Goal: Task Accomplishment & Management: Manage account settings

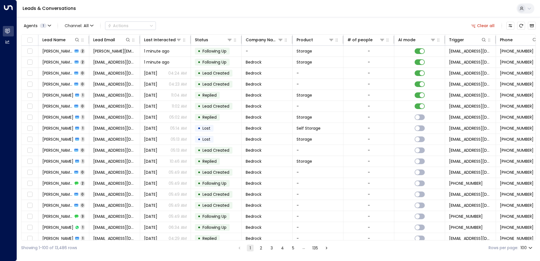
scroll to position [0, 115]
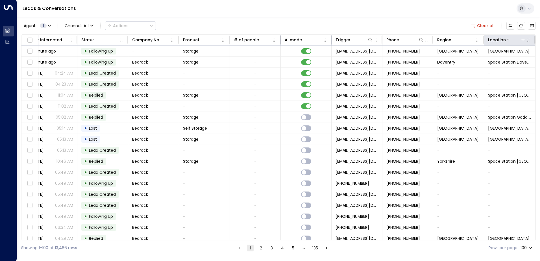
click at [521, 41] on icon at bounding box center [523, 40] width 5 height 5
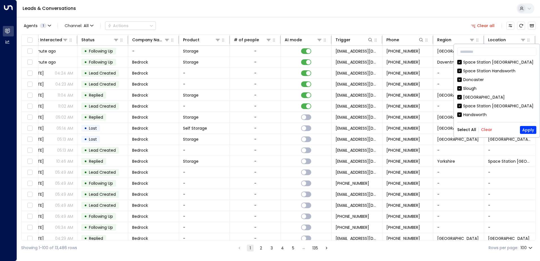
click at [487, 129] on button "Clear" at bounding box center [486, 129] width 11 height 5
click at [528, 131] on button "Apply" at bounding box center [528, 130] width 16 height 8
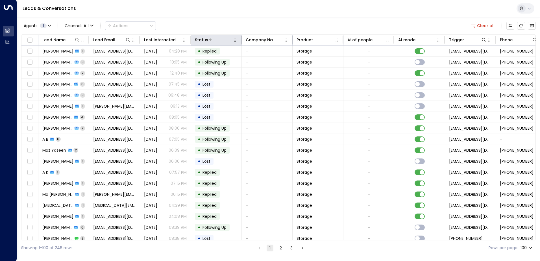
click at [210, 38] on icon at bounding box center [210, 39] width 3 height 3
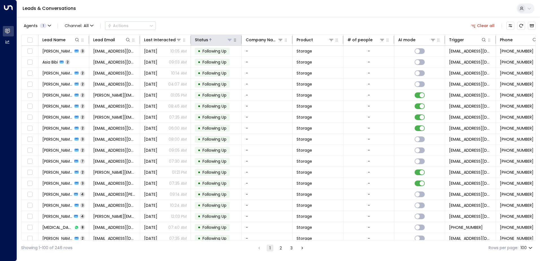
click at [210, 38] on icon at bounding box center [210, 39] width 3 height 3
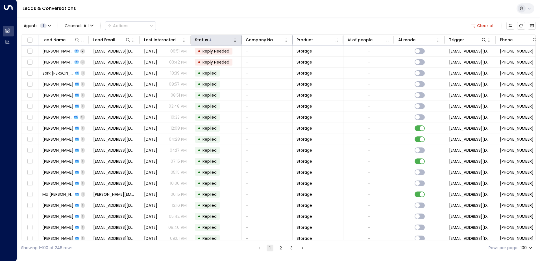
click at [210, 38] on icon at bounding box center [210, 39] width 3 height 3
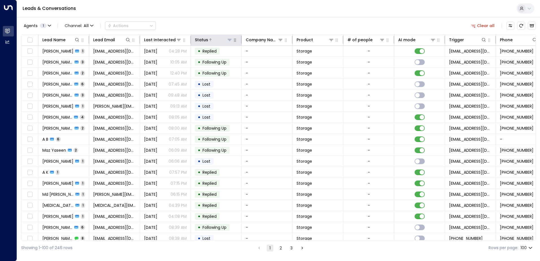
click at [210, 38] on icon at bounding box center [210, 39] width 3 height 3
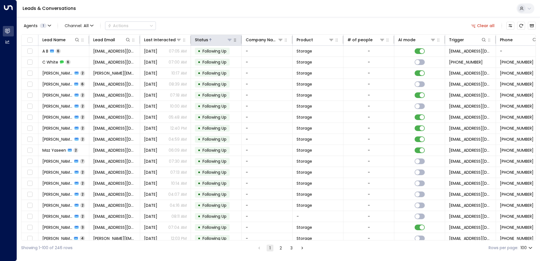
click at [210, 38] on icon at bounding box center [210, 39] width 3 height 3
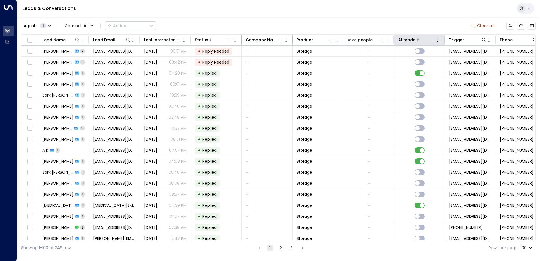
click at [419, 39] on div at bounding box center [426, 40] width 20 height 6
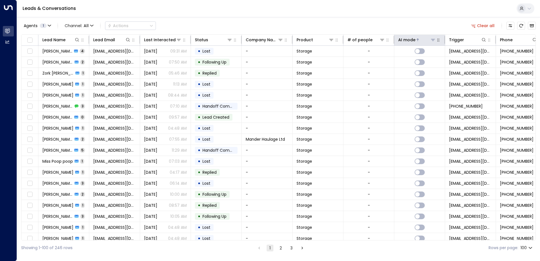
click at [419, 39] on div at bounding box center [426, 40] width 20 height 6
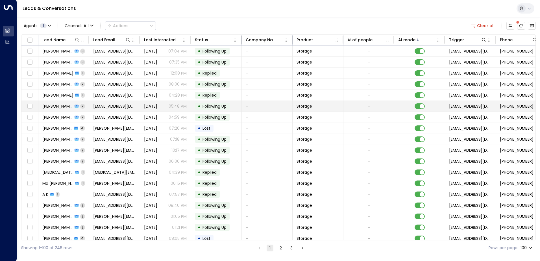
click at [87, 107] on td "[PERSON_NAME] 2" at bounding box center [63, 106] width 51 height 11
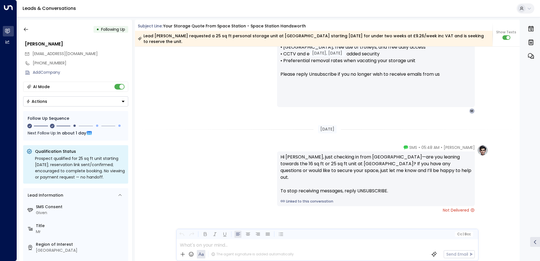
scroll to position [506, 0]
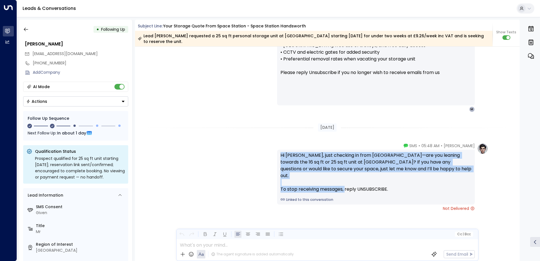
drag, startPoint x: 394, startPoint y: 182, endPoint x: 274, endPoint y: 154, distance: 123.8
click at [274, 154] on div "[PERSON_NAME] • 05:48 AM • SMS Hi [PERSON_NAME], just checking in from [GEOGRAP…" at bounding box center [327, 177] width 322 height 68
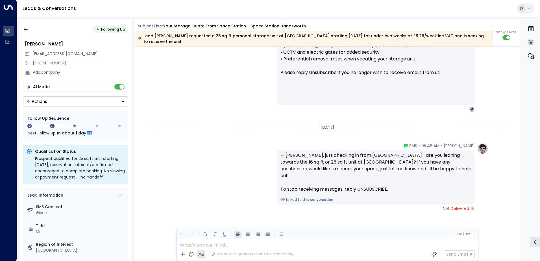
drag, startPoint x: 387, startPoint y: 219, endPoint x: 441, endPoint y: 214, distance: 53.4
click at [388, 219] on div "[PERSON_NAME] • 05:48 AM • SMS Hi [PERSON_NAME], just checking in from [GEOGRAP…" at bounding box center [327, 205] width 385 height 125
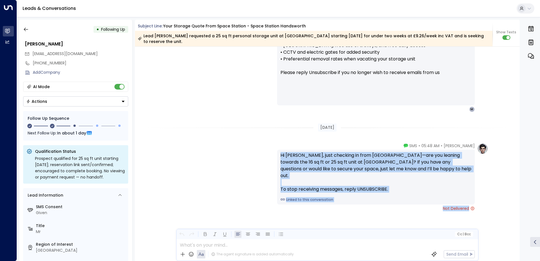
drag, startPoint x: 469, startPoint y: 201, endPoint x: 279, endPoint y: 156, distance: 194.9
click at [279, 156] on div "[PERSON_NAME] • 05:48 AM • SMS Hi [PERSON_NAME], just checking in from [GEOGRAP…" at bounding box center [376, 177] width 198 height 68
drag, startPoint x: 279, startPoint y: 156, endPoint x: 294, endPoint y: 159, distance: 15.5
copy div "Hi [PERSON_NAME], just checking in from [GEOGRAPHIC_DATA]—are you leaning towar…"
